Goal: Task Accomplishment & Management: Manage account settings

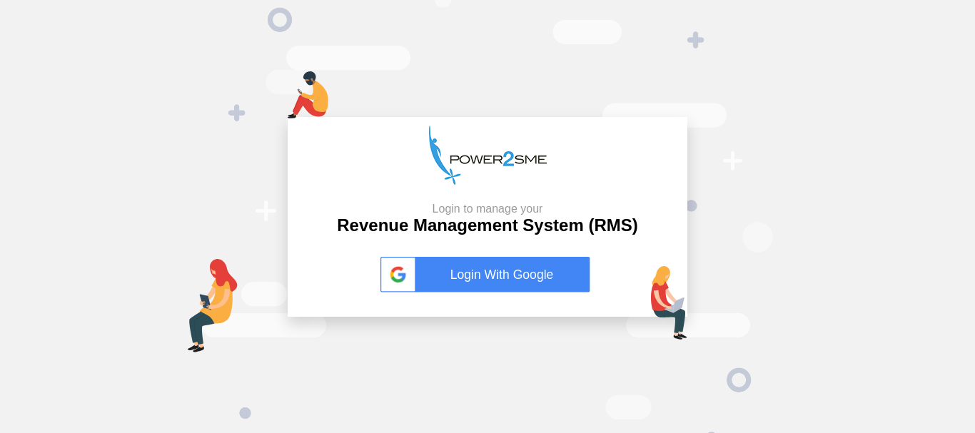
click at [529, 271] on link "Login With Google" at bounding box center [488, 275] width 214 height 36
click at [483, 286] on link "Login With Google" at bounding box center [488, 275] width 214 height 36
click at [509, 269] on link "Login With Google" at bounding box center [488, 275] width 214 height 36
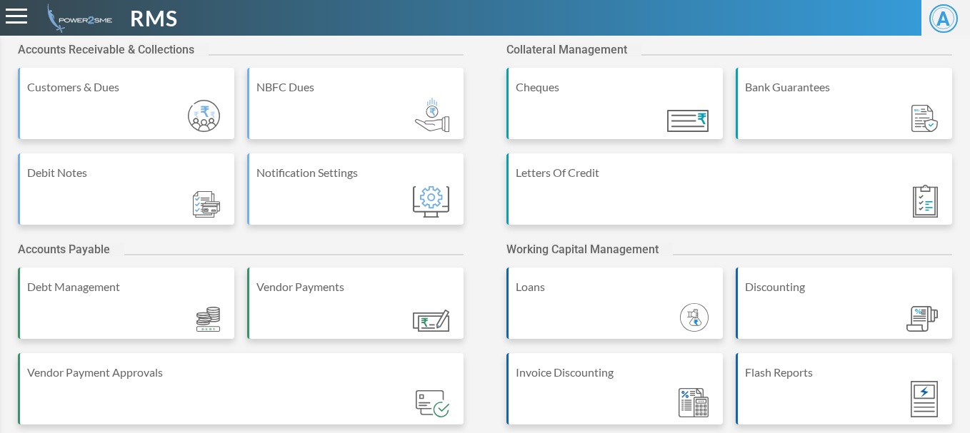
click at [475, 242] on div "Accounts Receivable & Collections Customers & Dues NBFC Dues Debit Notes Notifi…" at bounding box center [485, 371] width 970 height 671
click at [933, 21] on span "A" at bounding box center [943, 18] width 29 height 29
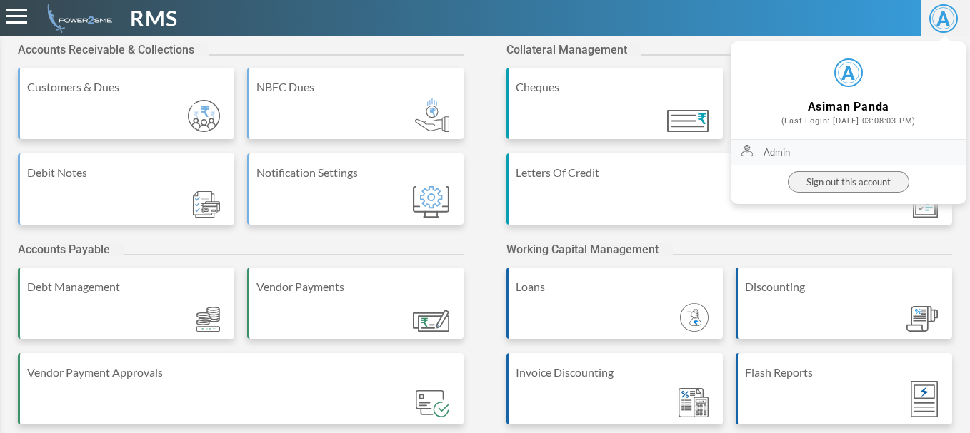
click at [781, 149] on link "Admin" at bounding box center [849, 153] width 236 height 26
